Goal: Transaction & Acquisition: Book appointment/travel/reservation

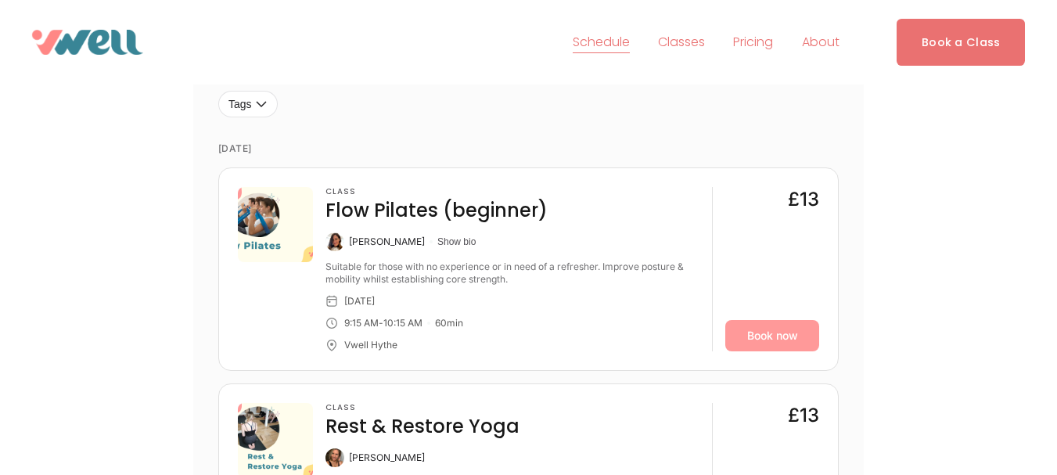
scroll to position [448, 0]
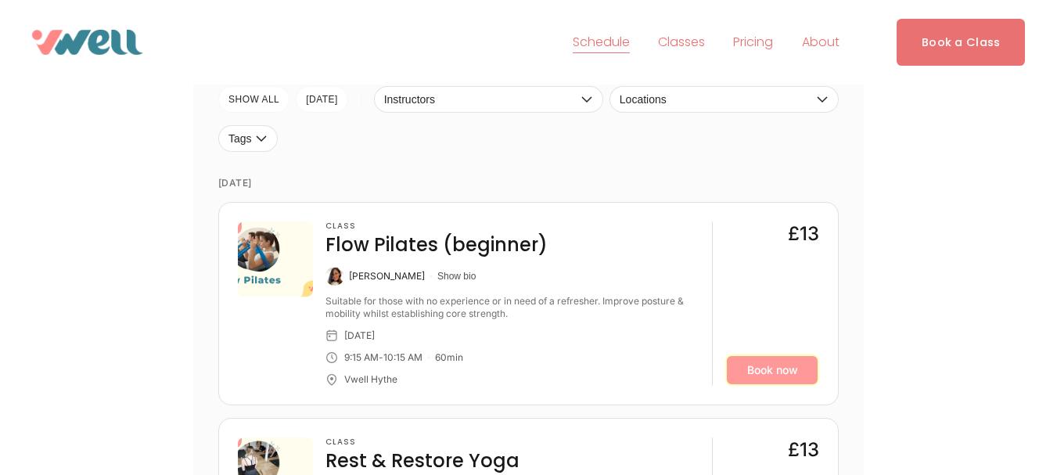
click at [742, 371] on link "Book now" at bounding box center [773, 370] width 94 height 31
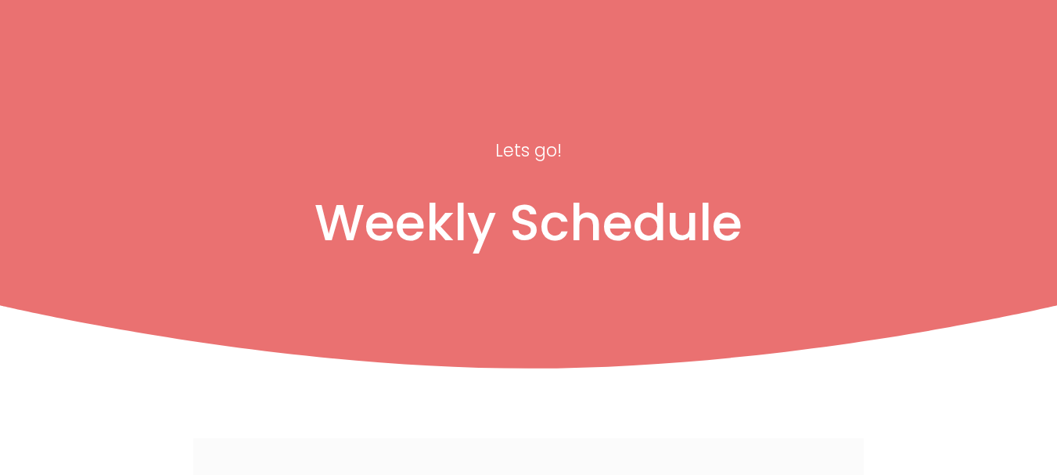
scroll to position [3126, 0]
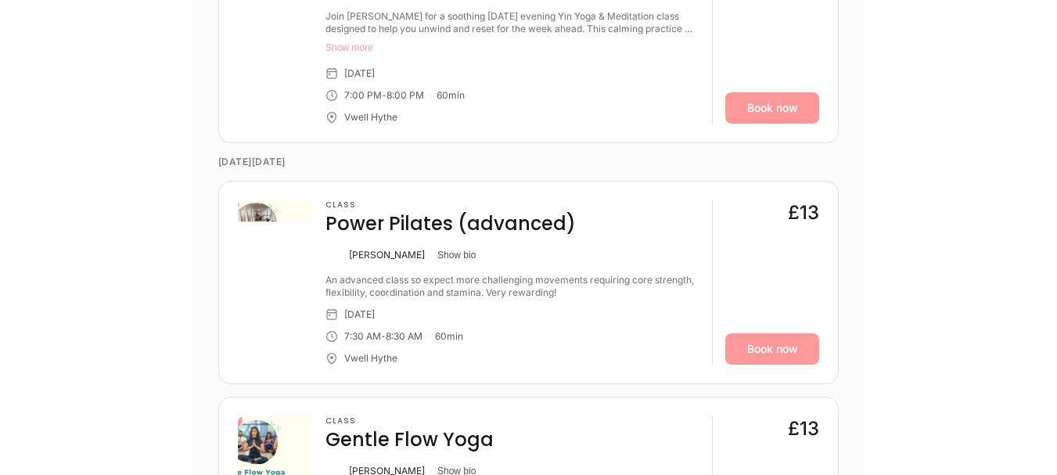
scroll to position [2665, 0]
